Goal: Task Accomplishment & Management: Use online tool/utility

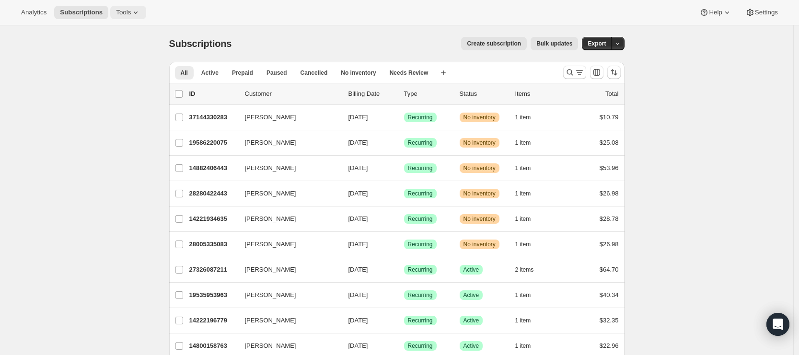
click at [127, 12] on span "Tools" at bounding box center [123, 13] width 15 height 8
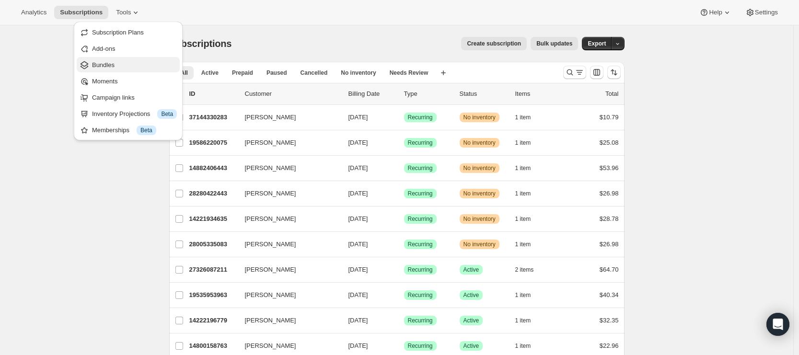
click at [118, 67] on span "Bundles" at bounding box center [134, 65] width 85 height 10
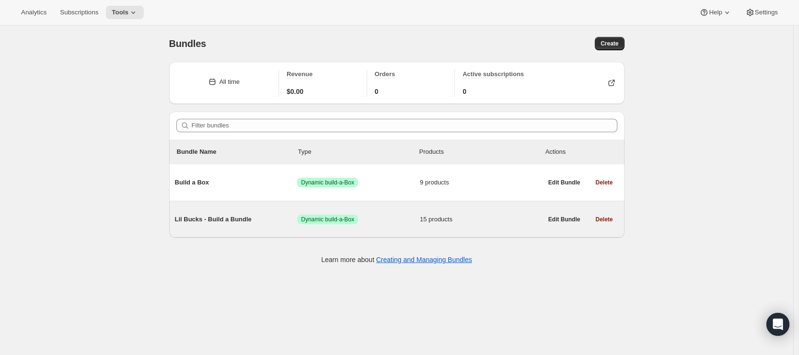
click at [253, 220] on span "Lil Bucks - Build a Bundle" at bounding box center [236, 220] width 123 height 10
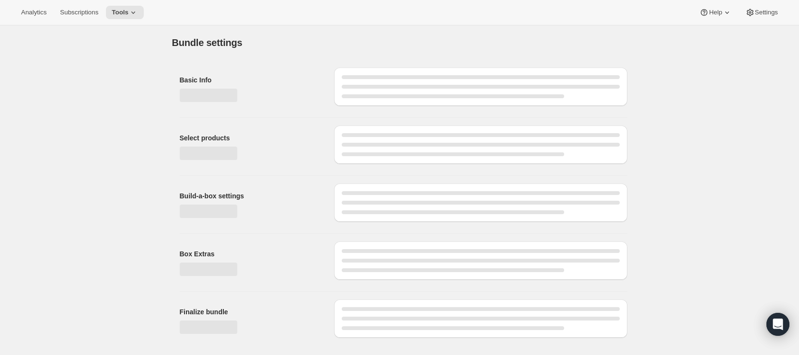
type input "Lil Bucks - Build a Bundle"
radio input "true"
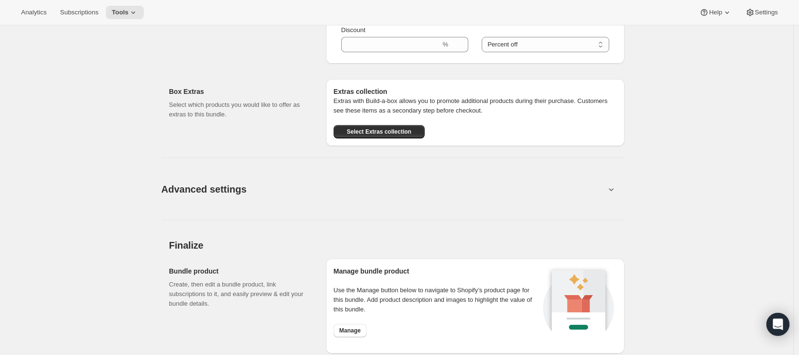
scroll to position [1135, 0]
click at [268, 204] on button "Advanced settings" at bounding box center [383, 188] width 455 height 37
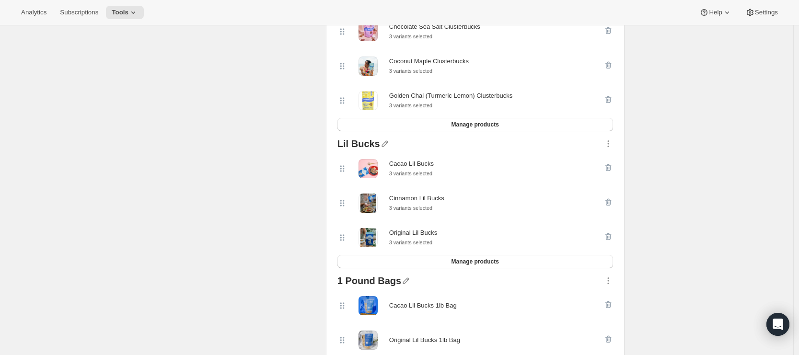
scroll to position [0, 0]
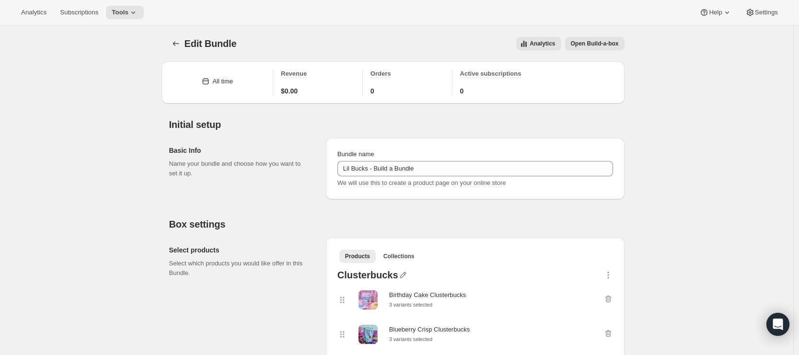
click at [594, 45] on span "Open Build-a-box" at bounding box center [595, 44] width 48 height 8
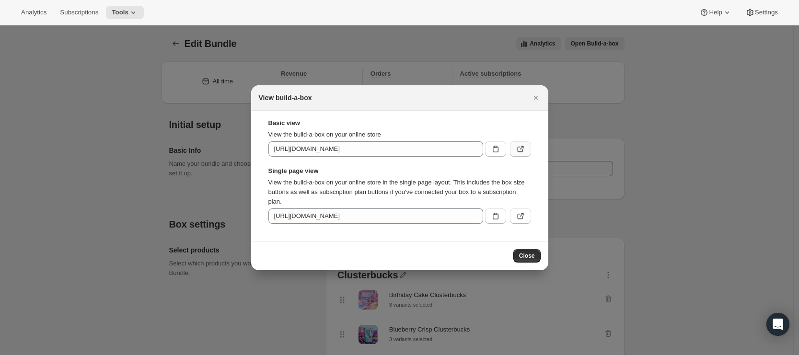
click at [523, 150] on icon ":re4:" at bounding box center [521, 149] width 10 height 10
click at [518, 218] on icon ":re4:" at bounding box center [521, 216] width 10 height 10
click at [536, 258] on button "Close" at bounding box center [526, 255] width 27 height 13
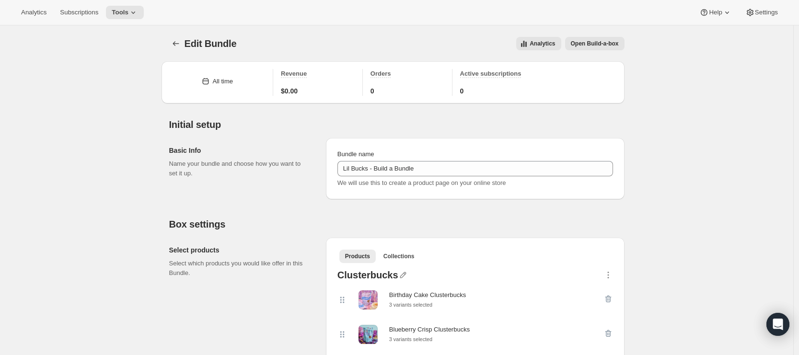
click at [739, 13] on button "Settings" at bounding box center [761, 12] width 44 height 13
